Goal: Task Accomplishment & Management: Use online tool/utility

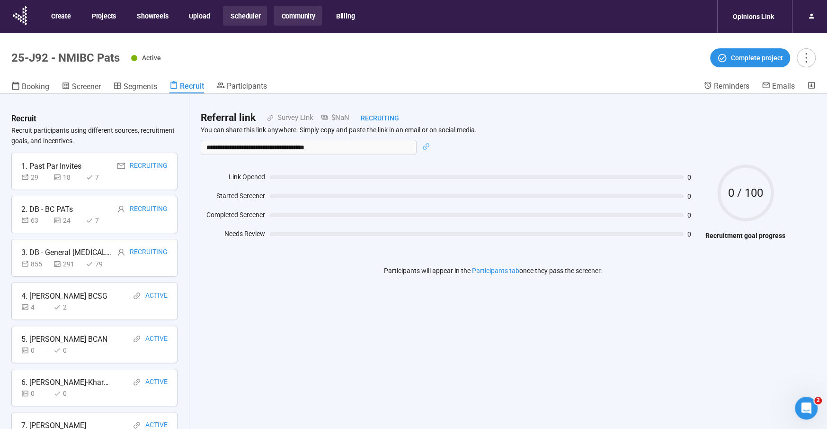
click at [303, 15] on button "Community" at bounding box center [298, 16] width 48 height 20
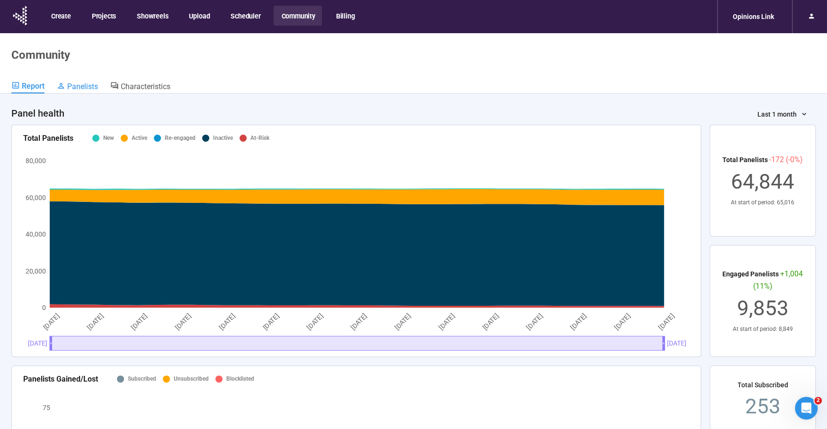
click at [83, 84] on span "Panelists" at bounding box center [82, 86] width 31 height 9
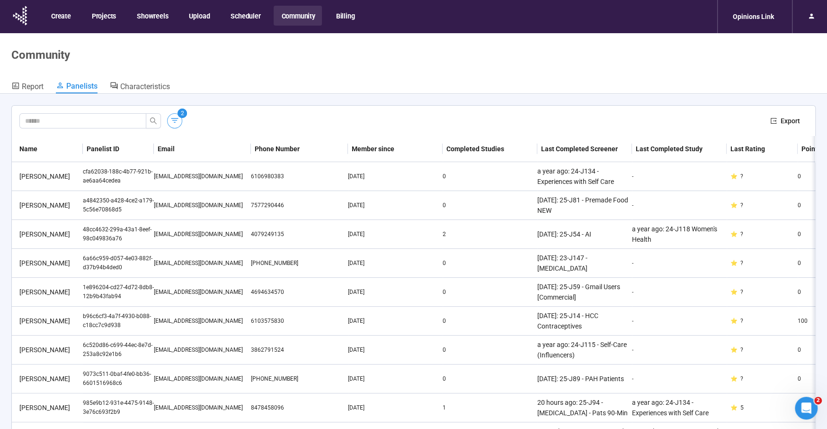
click at [172, 120] on icon "button" at bounding box center [174, 120] width 9 height 9
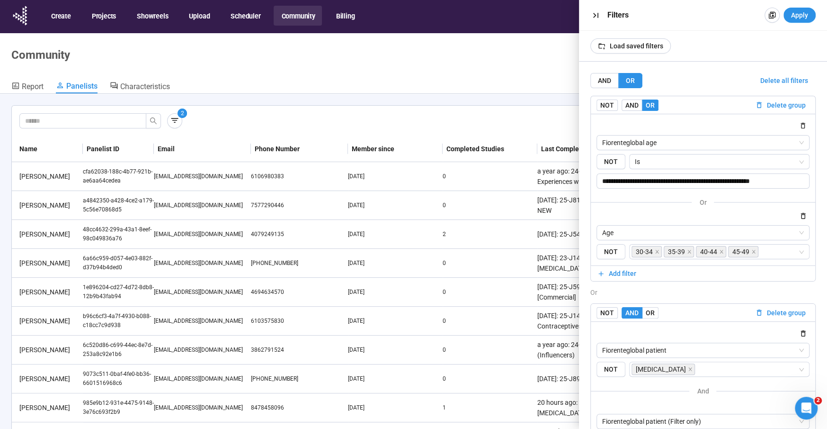
click at [178, 115] on sup "2" at bounding box center [182, 112] width 9 height 9
click at [761, 78] on div "AND OR Delete all filters" at bounding box center [703, 80] width 225 height 15
click at [779, 78] on span "Delete all filters" at bounding box center [785, 80] width 48 height 10
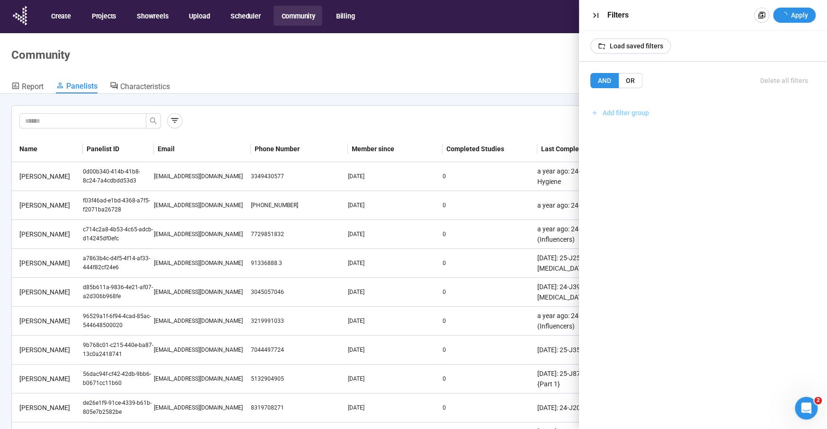
click at [626, 116] on span "Add filter group" at bounding box center [626, 112] width 46 height 10
click at [622, 130] on span "Add filter" at bounding box center [622, 133] width 27 height 10
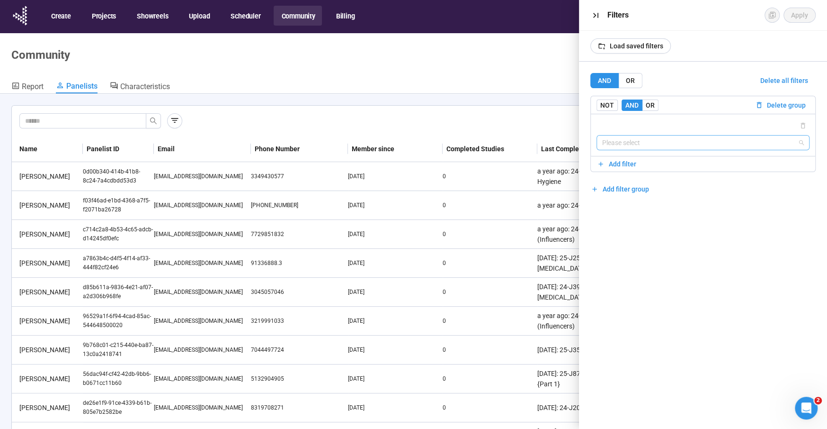
drag, startPoint x: 623, startPoint y: 145, endPoint x: 627, endPoint y: 144, distance: 4.8
click at [623, 145] on input "search" at bounding box center [703, 142] width 202 height 14
type input "*"
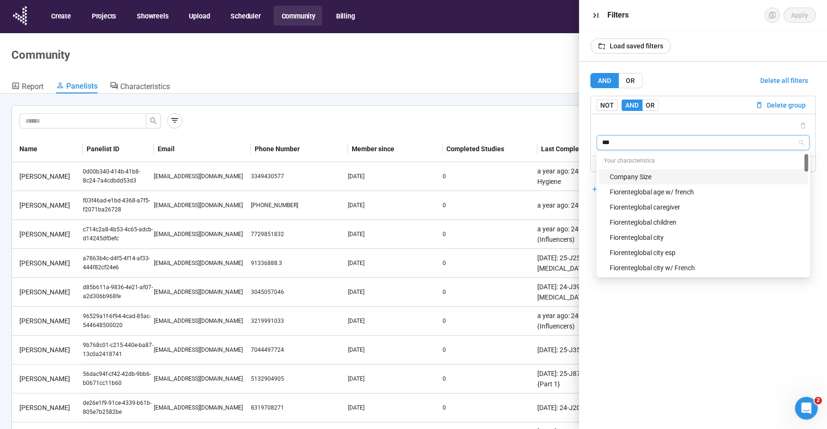
type input "****"
click at [655, 176] on div "Fiorenteglobal country" at bounding box center [706, 176] width 193 height 10
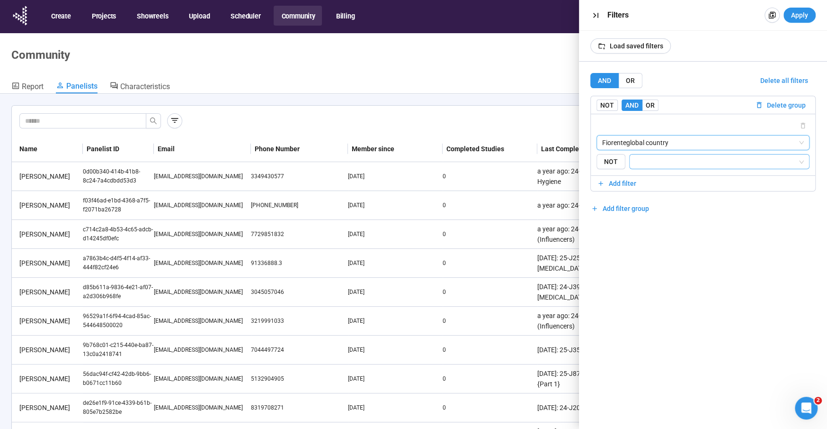
click at [647, 161] on input "search" at bounding box center [716, 161] width 162 height 11
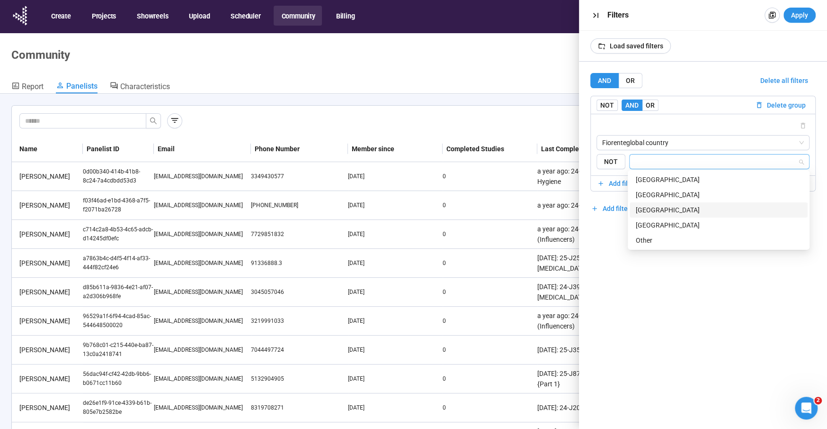
click at [663, 208] on div "[GEOGRAPHIC_DATA]" at bounding box center [718, 210] width 167 height 10
click at [651, 331] on div "AND OR Delete all filters NOT AND OR Delete group Fiorenteglobal country {"type…" at bounding box center [703, 245] width 248 height 367
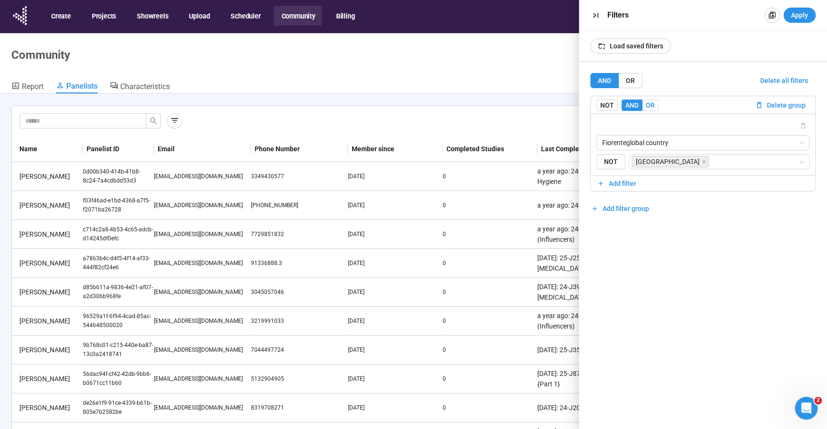
click at [647, 103] on span "OR" at bounding box center [650, 105] width 9 height 8
click at [618, 179] on span "Add filter" at bounding box center [622, 183] width 27 height 10
click at [694, 215] on input "search" at bounding box center [703, 213] width 202 height 14
type input "*******"
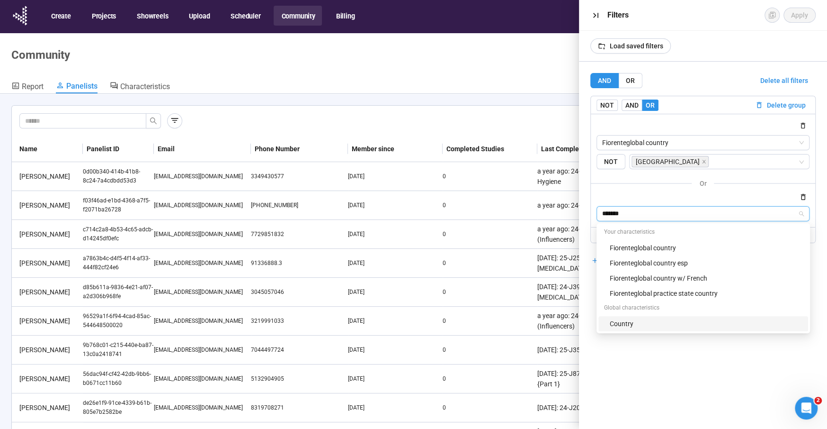
click at [622, 321] on div "Country" at bounding box center [706, 323] width 193 height 10
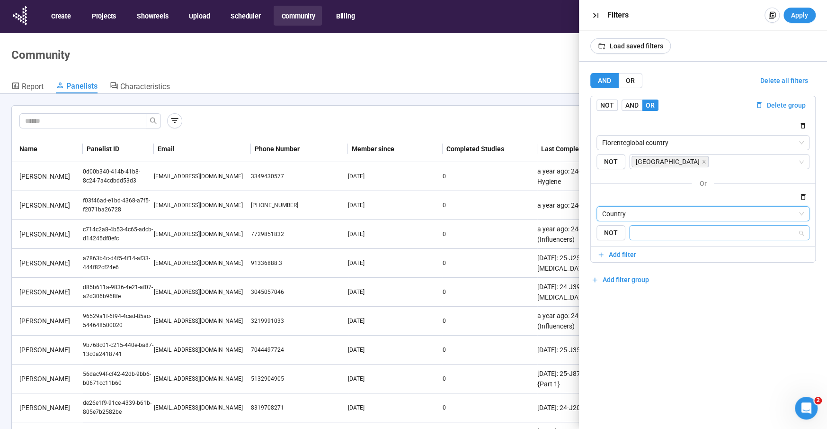
click at [669, 229] on input "search" at bounding box center [716, 232] width 162 height 11
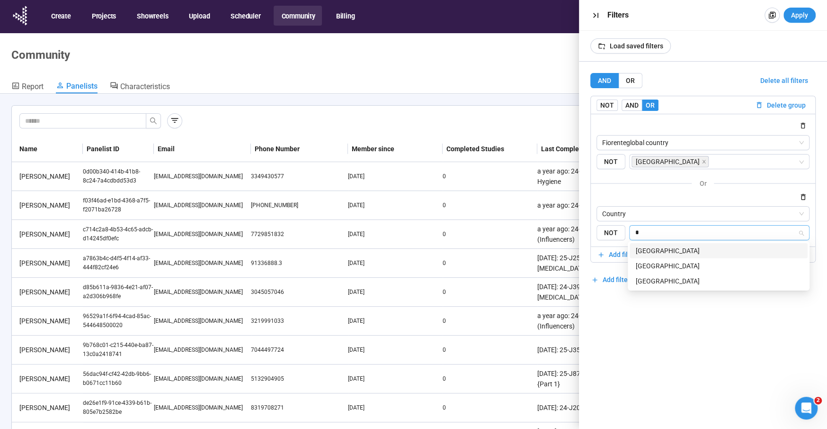
type input "**"
click at [667, 253] on div "[GEOGRAPHIC_DATA]" at bounding box center [718, 250] width 167 height 10
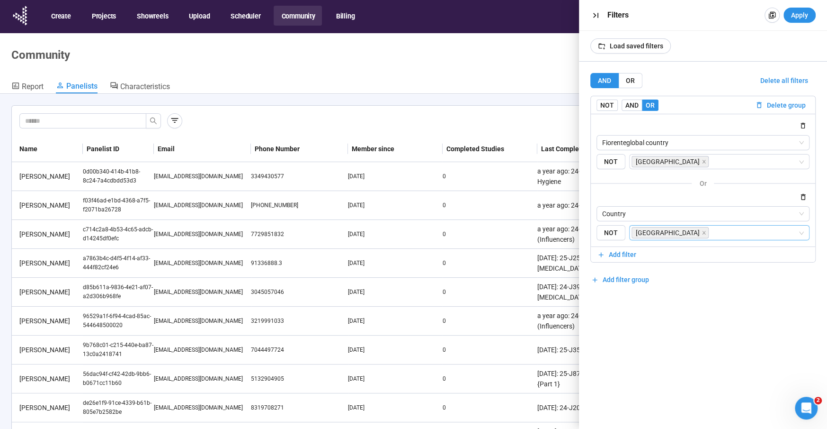
click at [620, 341] on div "AND OR Delete all filters NOT AND OR Delete group Fiorenteglobal country {"type…" at bounding box center [703, 245] width 248 height 367
click at [800, 17] on span "Apply" at bounding box center [799, 15] width 17 height 10
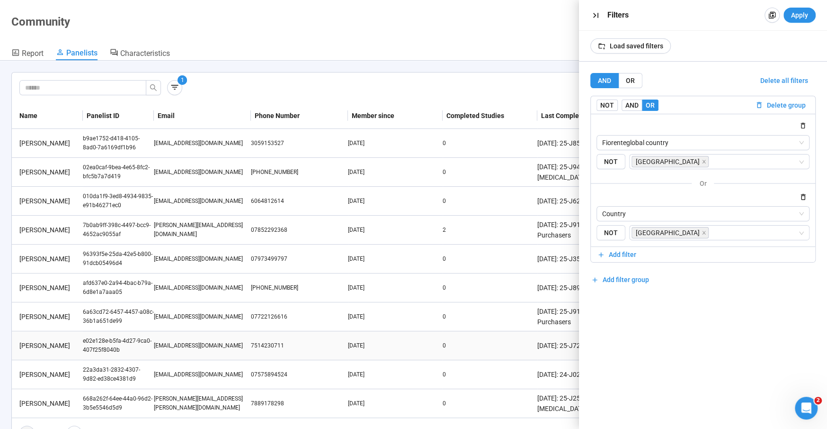
scroll to position [40, 0]
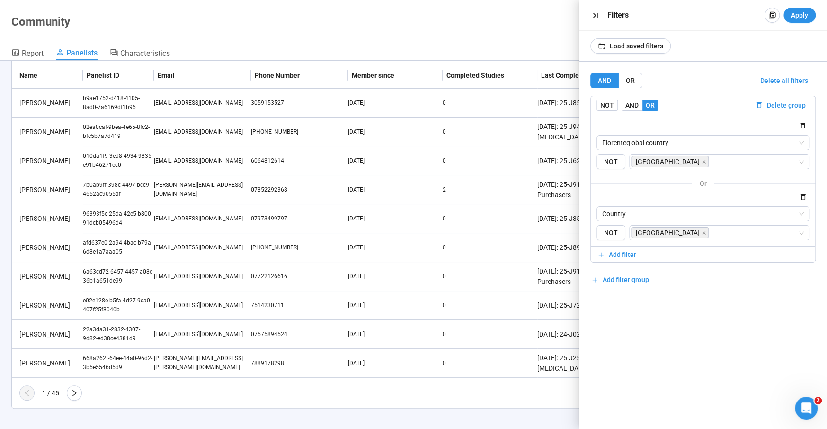
click at [488, 22] on div "Community" at bounding box center [413, 21] width 805 height 13
click at [595, 15] on icon "button" at bounding box center [595, 15] width 5 height 5
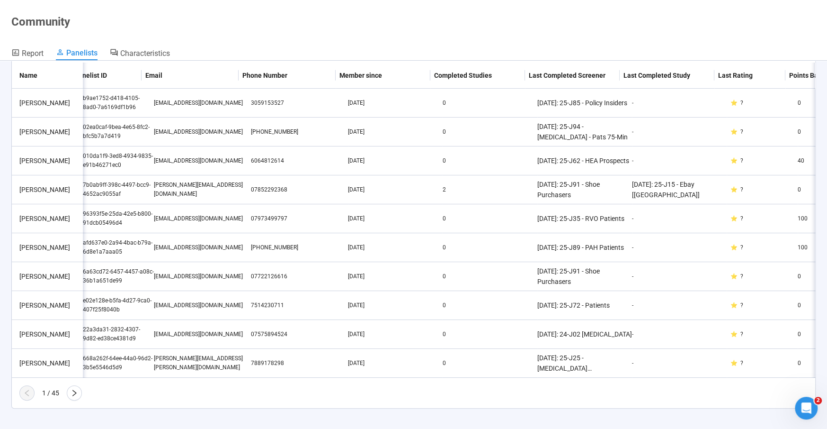
scroll to position [0, 0]
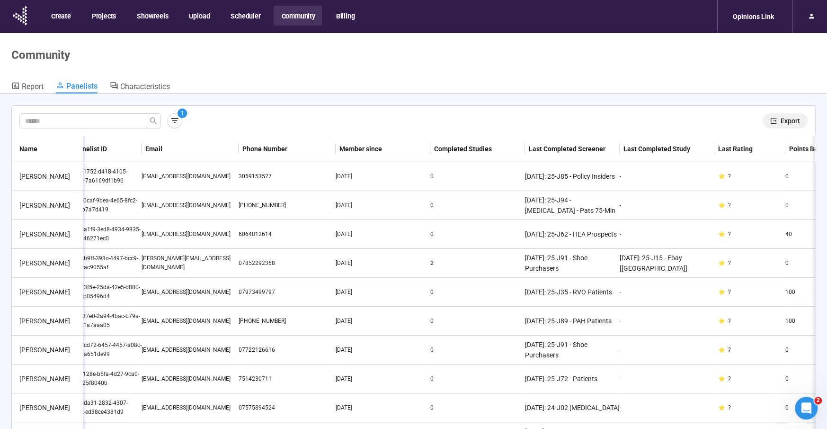
click at [790, 118] on span "Export" at bounding box center [790, 121] width 19 height 10
click at [244, 16] on button "Scheduler" at bounding box center [245, 16] width 44 height 20
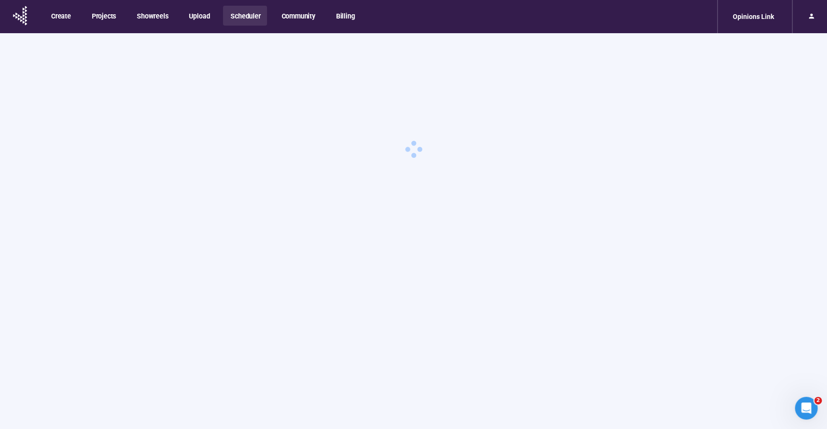
click at [243, 15] on button "Scheduler" at bounding box center [245, 16] width 44 height 20
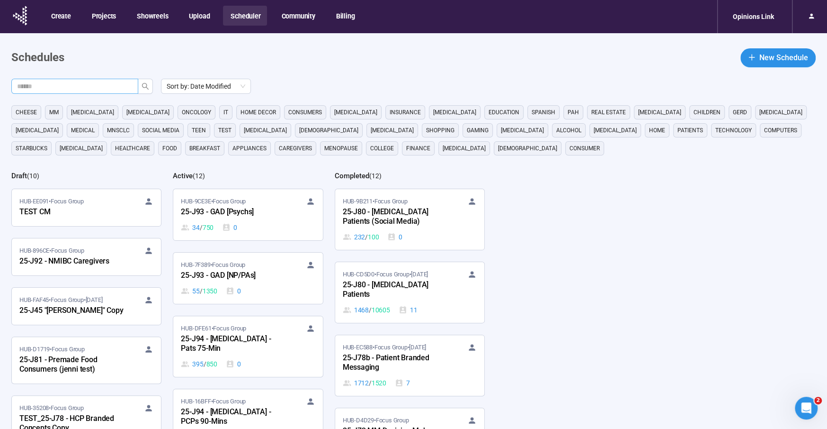
drag, startPoint x: 119, startPoint y: 87, endPoint x: 129, endPoint y: 84, distance: 10.3
click at [127, 85] on span at bounding box center [74, 86] width 127 height 15
type input "***"
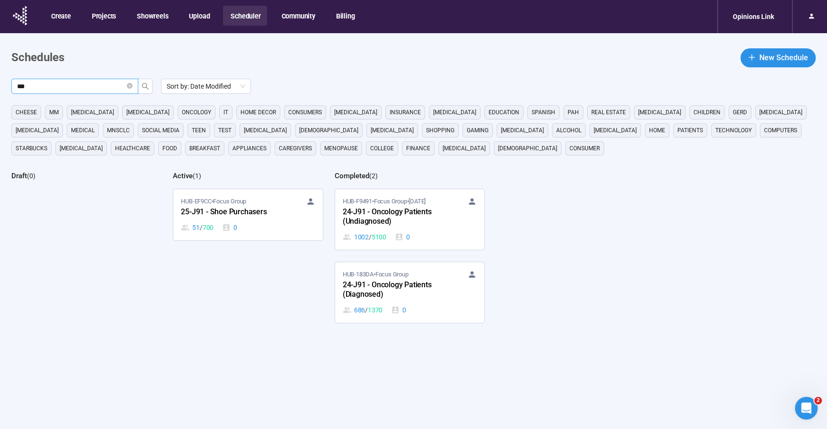
click at [241, 208] on div "25-J91 - Shoe Purchasers" at bounding box center [233, 212] width 104 height 12
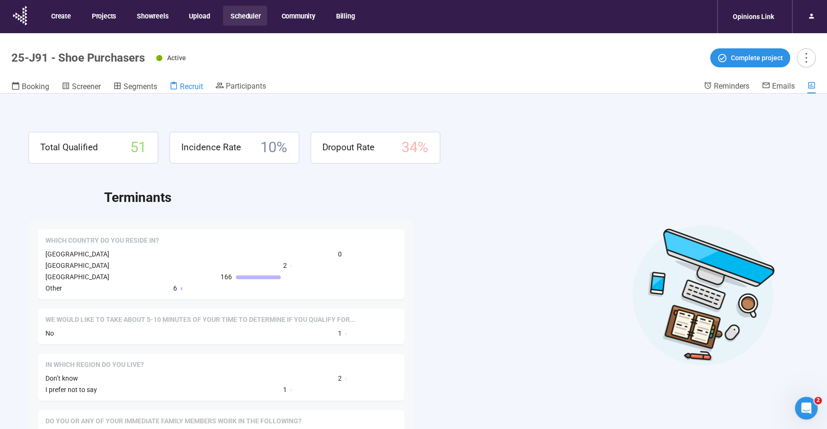
click at [188, 86] on span "Recruit" at bounding box center [191, 86] width 23 height 9
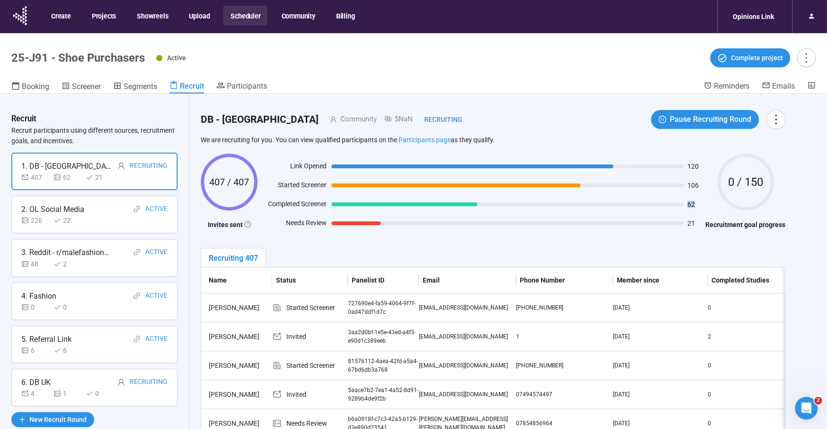
click at [697, 206] on span "62" at bounding box center [694, 204] width 13 height 7
